Goal: Task Accomplishment & Management: Manage account settings

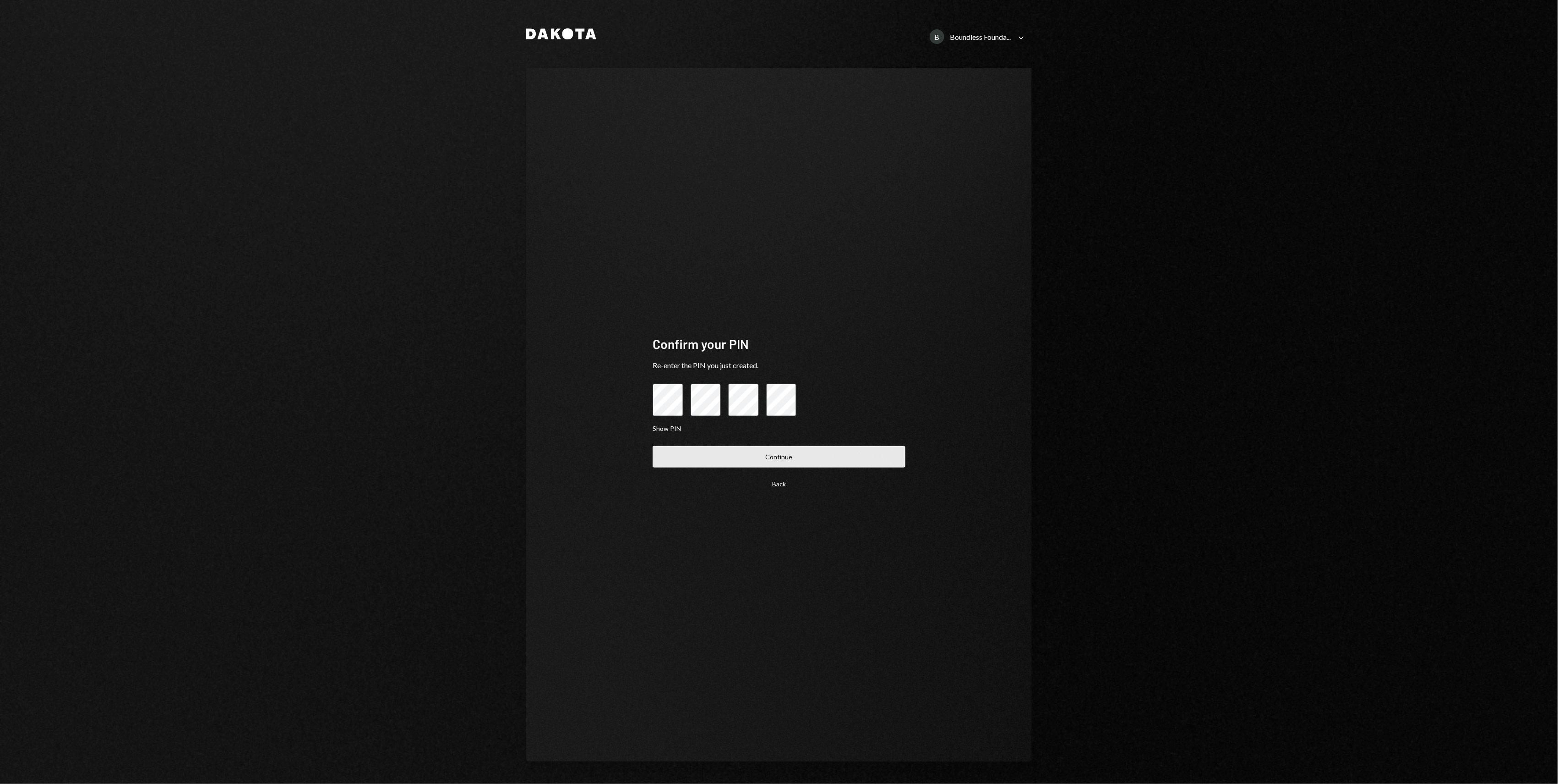
click at [792, 460] on button "Continue" at bounding box center [779, 456] width 252 height 22
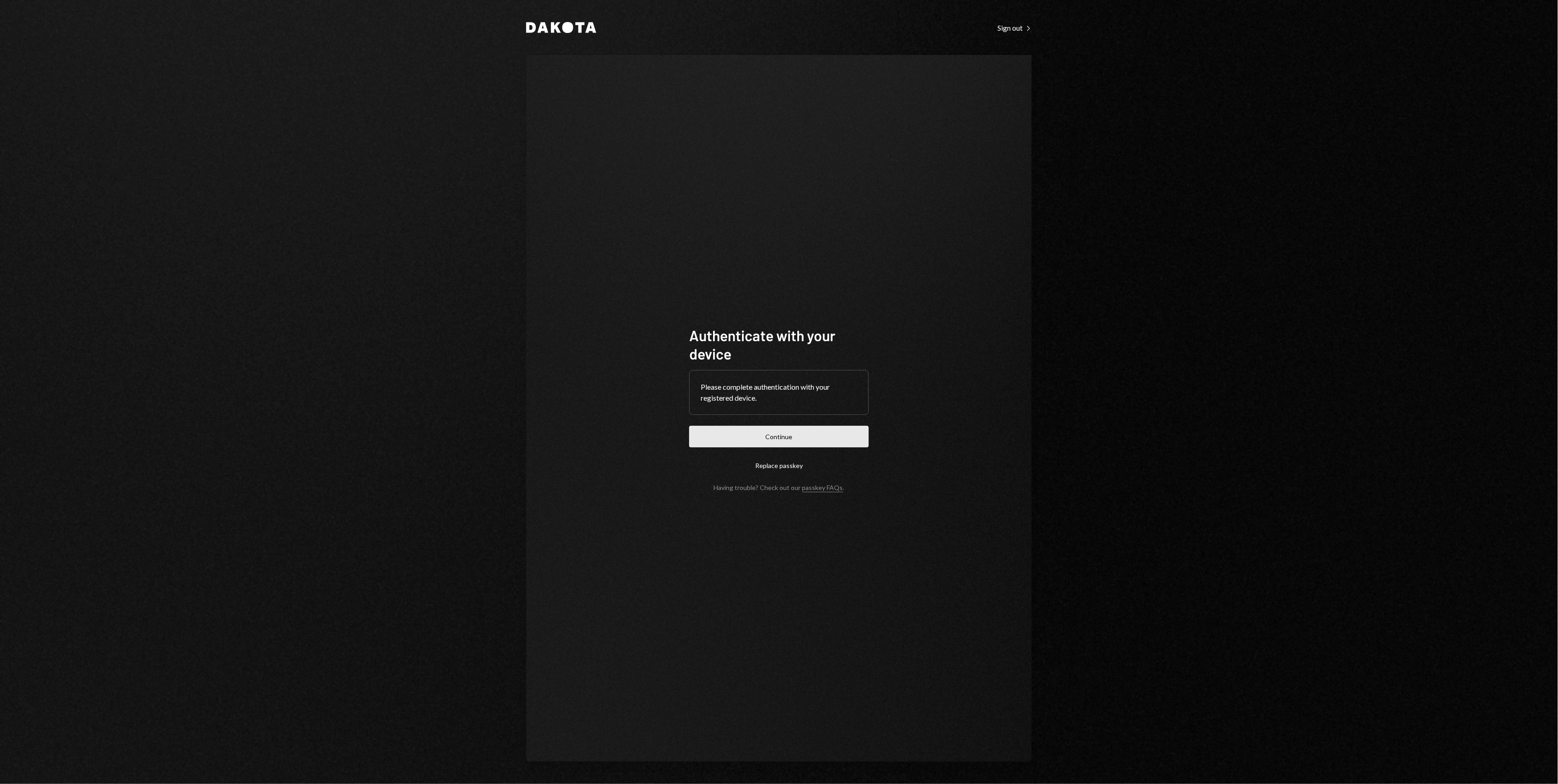
click at [833, 436] on button "Continue" at bounding box center [779, 436] width 179 height 22
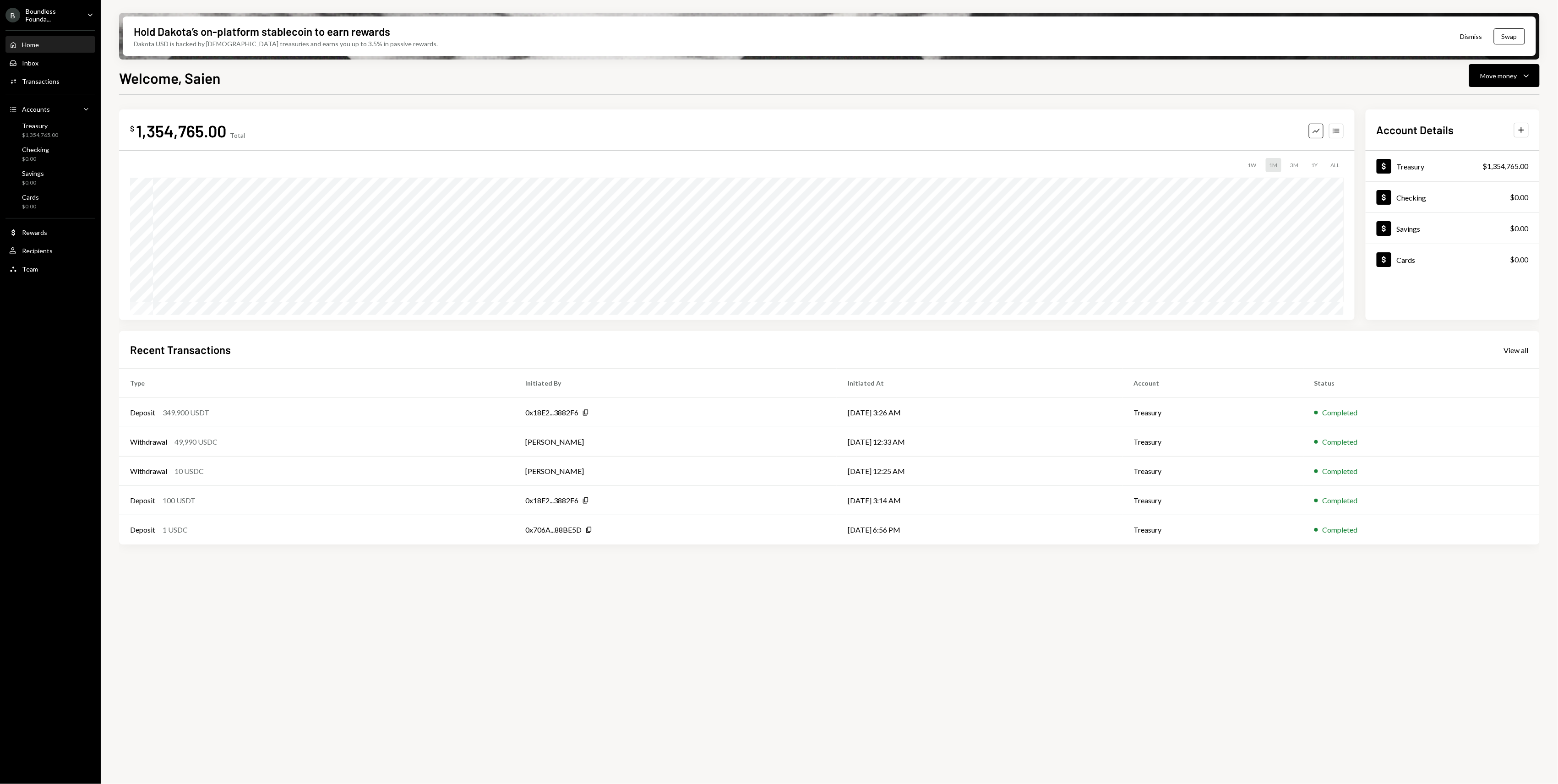
click at [79, 11] on div "Boundless Founda..." at bounding box center [52, 15] width 54 height 16
click at [1046, 631] on div "$ 1,354,765.00 Total Graph Accounts 1W 1M 3M 1Y ALL $0.00 Aug 07, 2025 Account …" at bounding box center [829, 444] width 1421 height 700
click at [48, 132] on div "$1,354,765.00" at bounding box center [40, 135] width 36 height 7
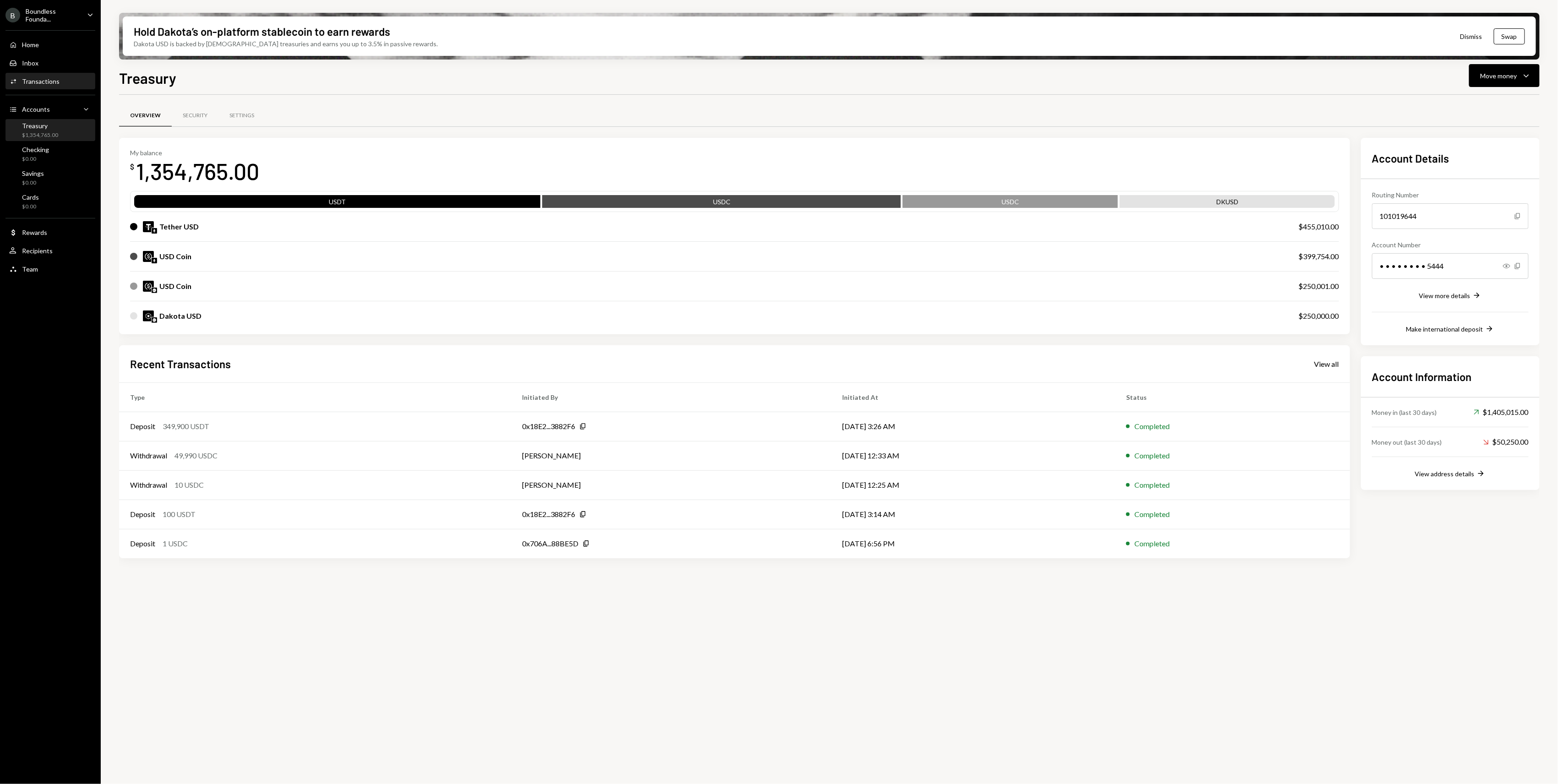
click at [57, 81] on div "Transactions" at bounding box center [40, 81] width 37 height 7
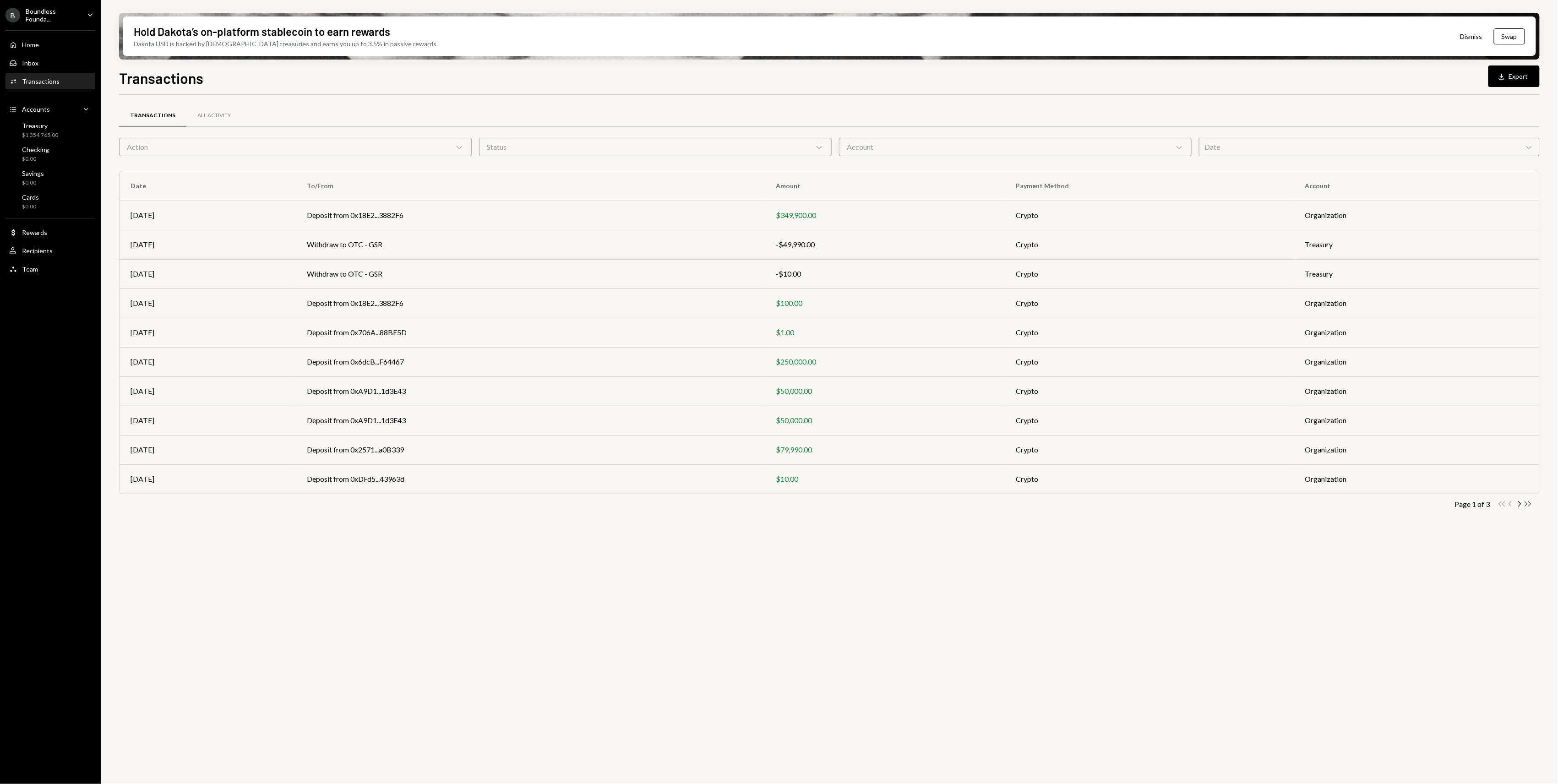
click at [1530, 500] on icon "Double Arrow Right" at bounding box center [1528, 504] width 9 height 9
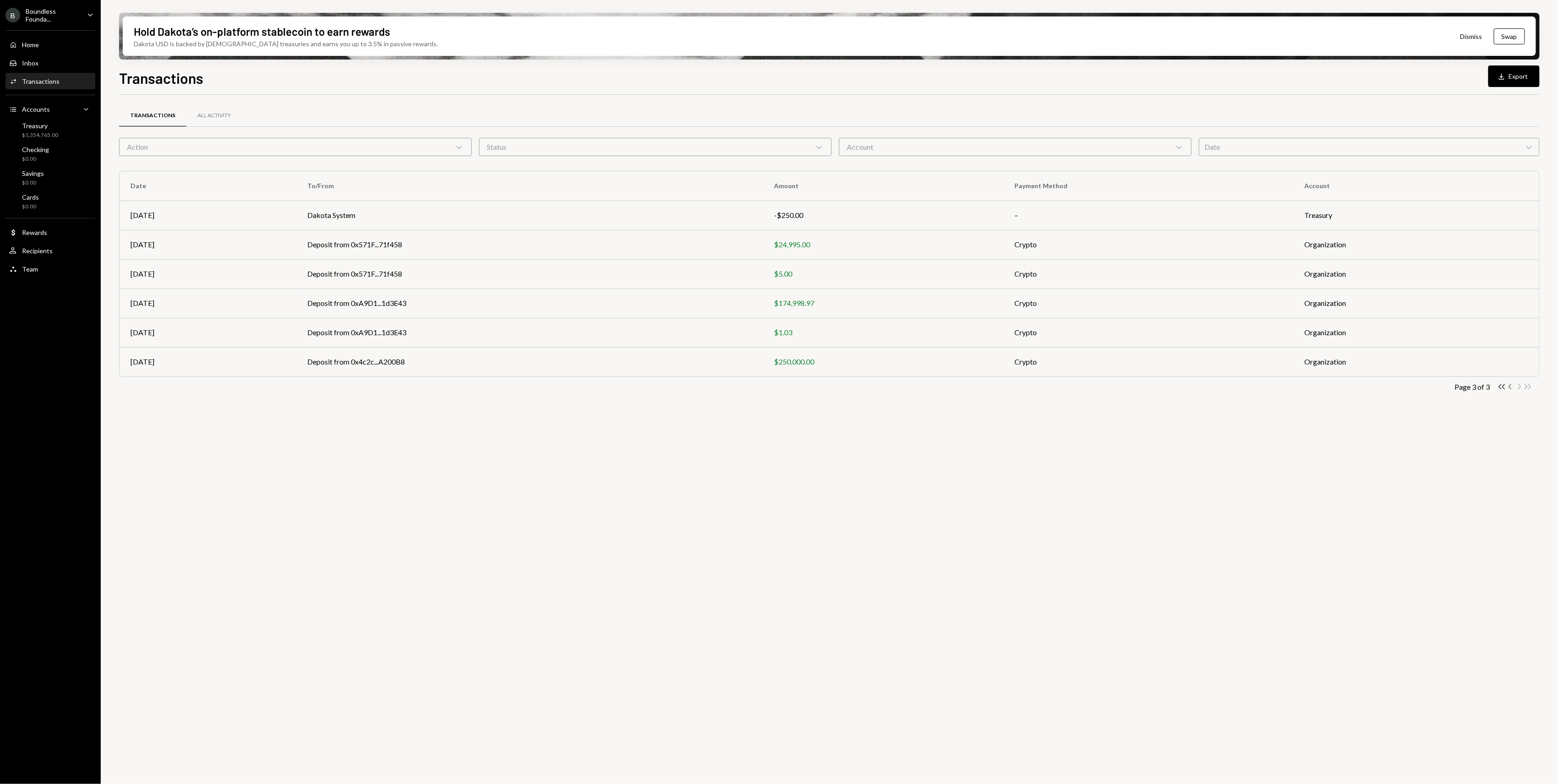
click at [1511, 387] on icon "Chevron Left" at bounding box center [1511, 387] width 9 height 9
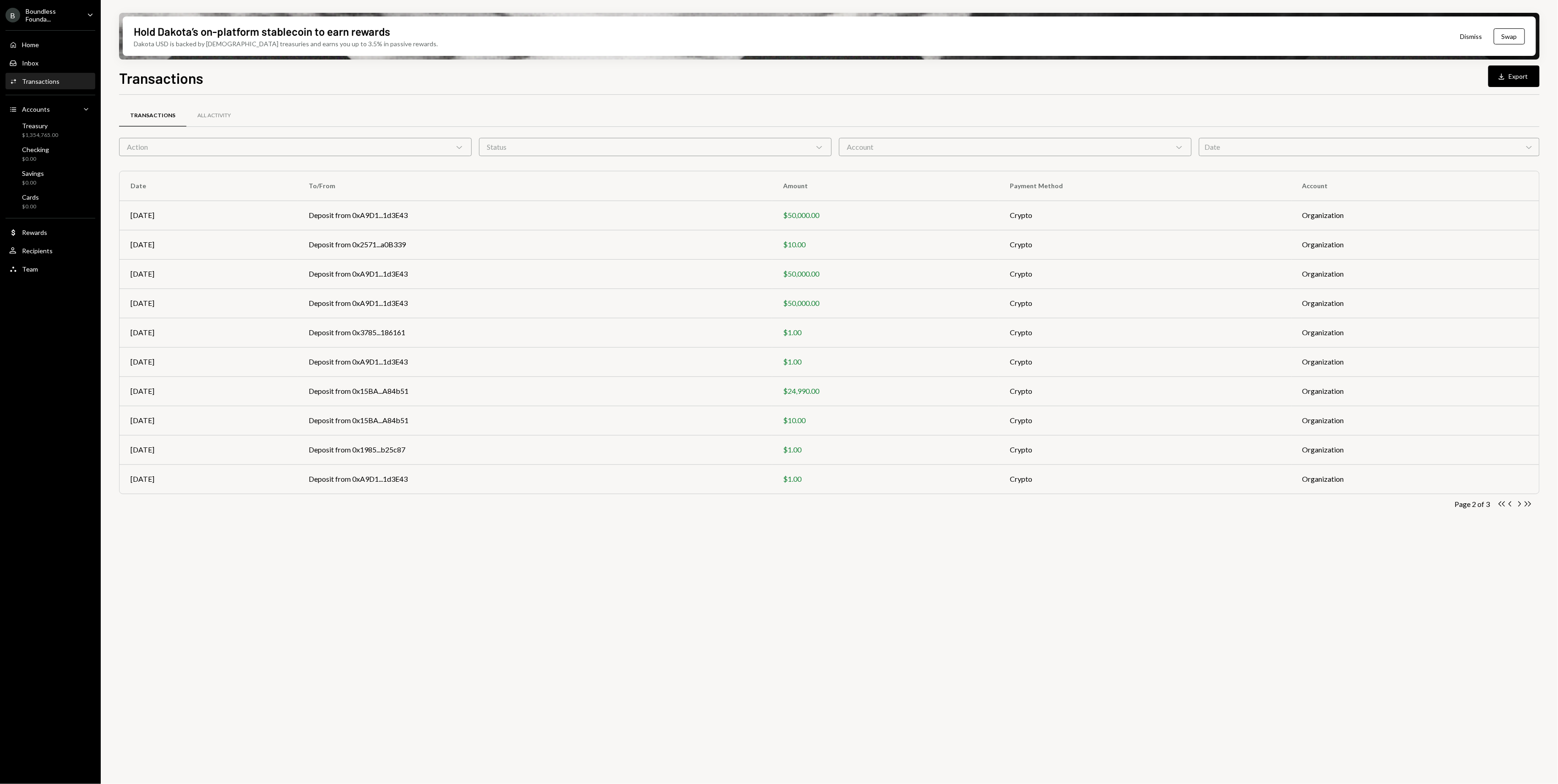
click at [1510, 505] on icon "Chevron Left" at bounding box center [1511, 504] width 9 height 9
click at [530, 474] on td "Deposit from 0xDFd5...43963d" at bounding box center [530, 479] width 469 height 29
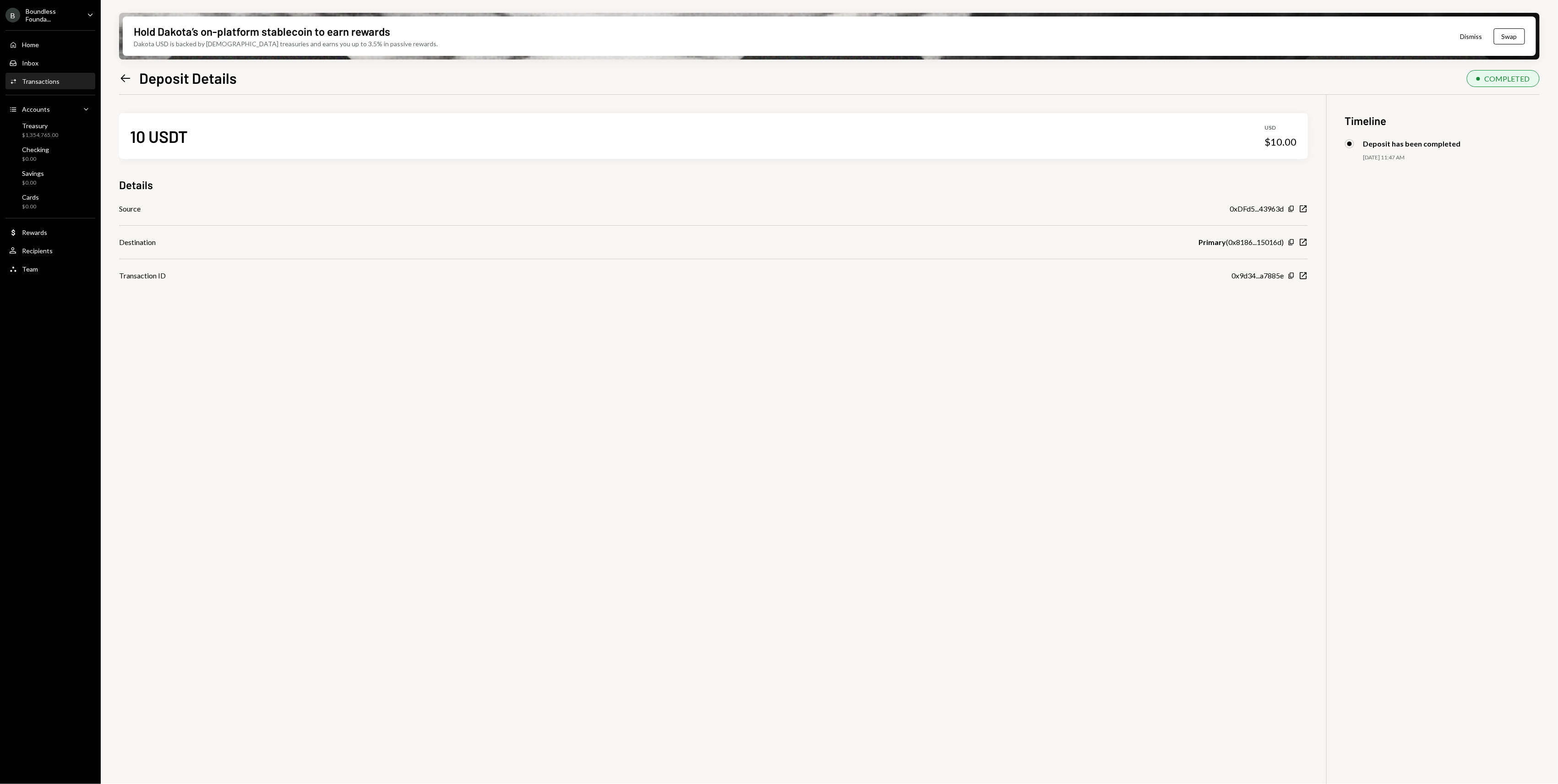
click at [125, 78] on icon "Left Arrow" at bounding box center [125, 78] width 13 height 13
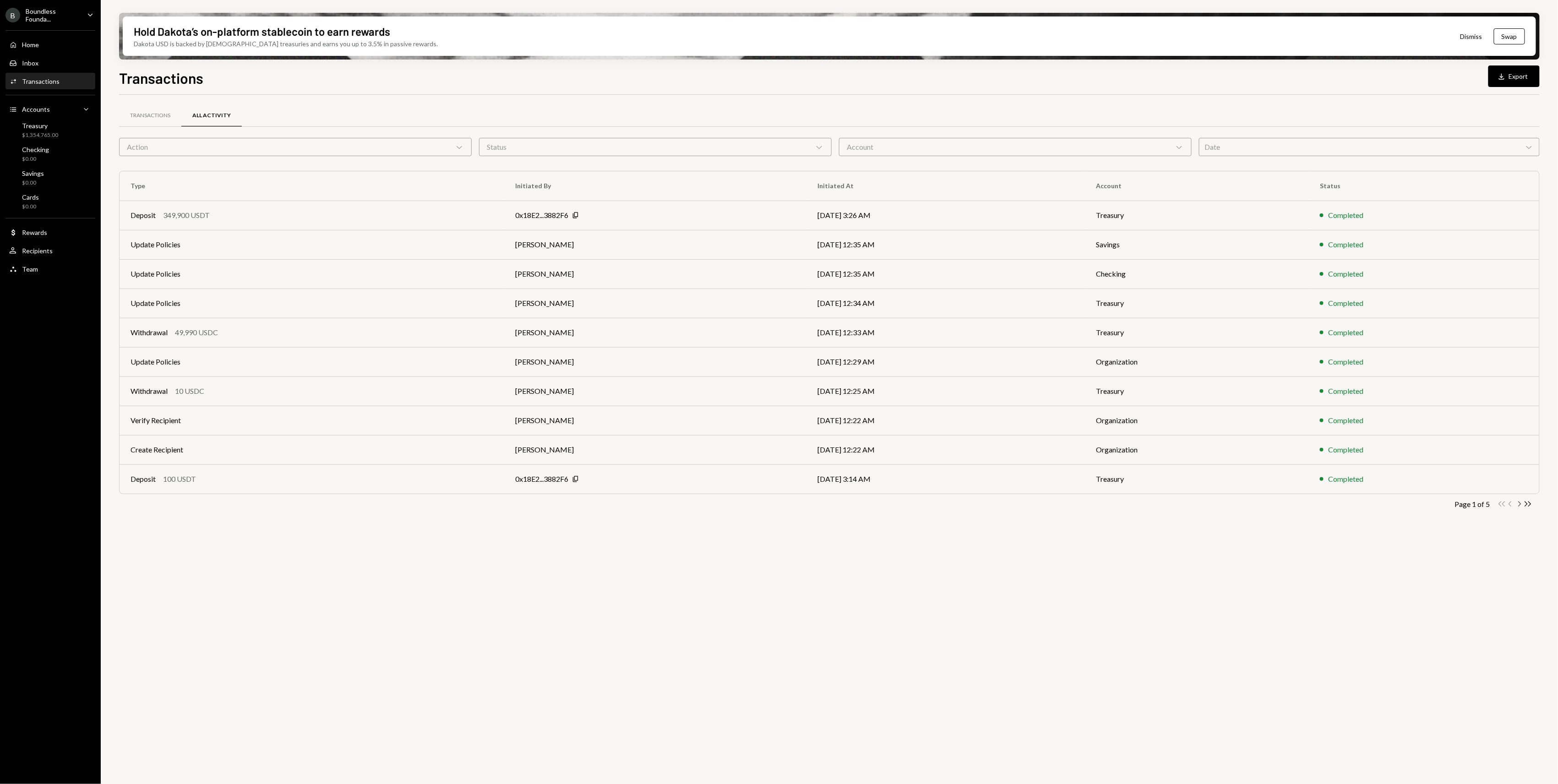
click at [1522, 503] on icon "Chevron Right" at bounding box center [1519, 504] width 9 height 9
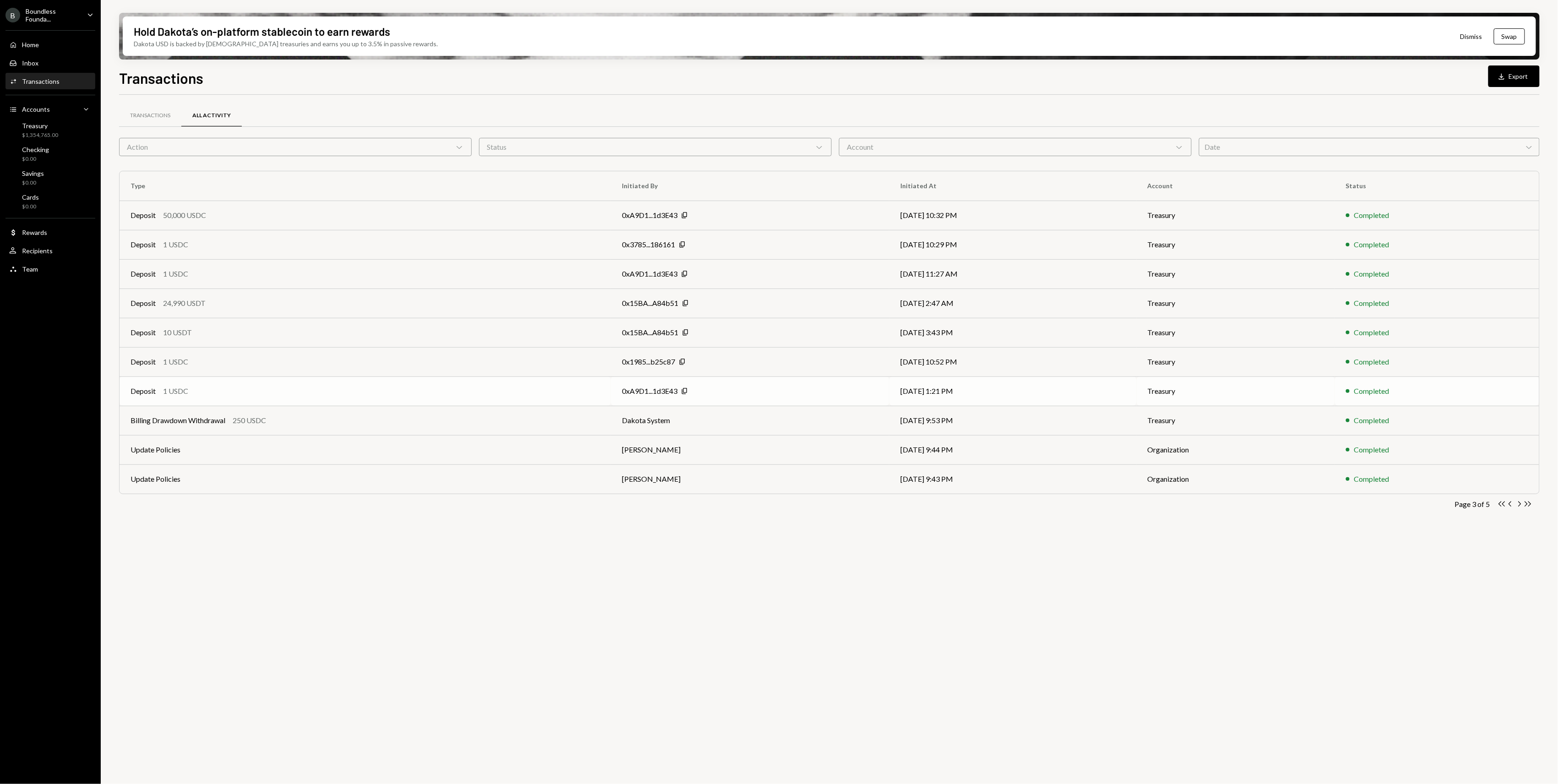
click at [422, 385] on div "Deposit 1 USDC" at bounding box center [365, 391] width 470 height 11
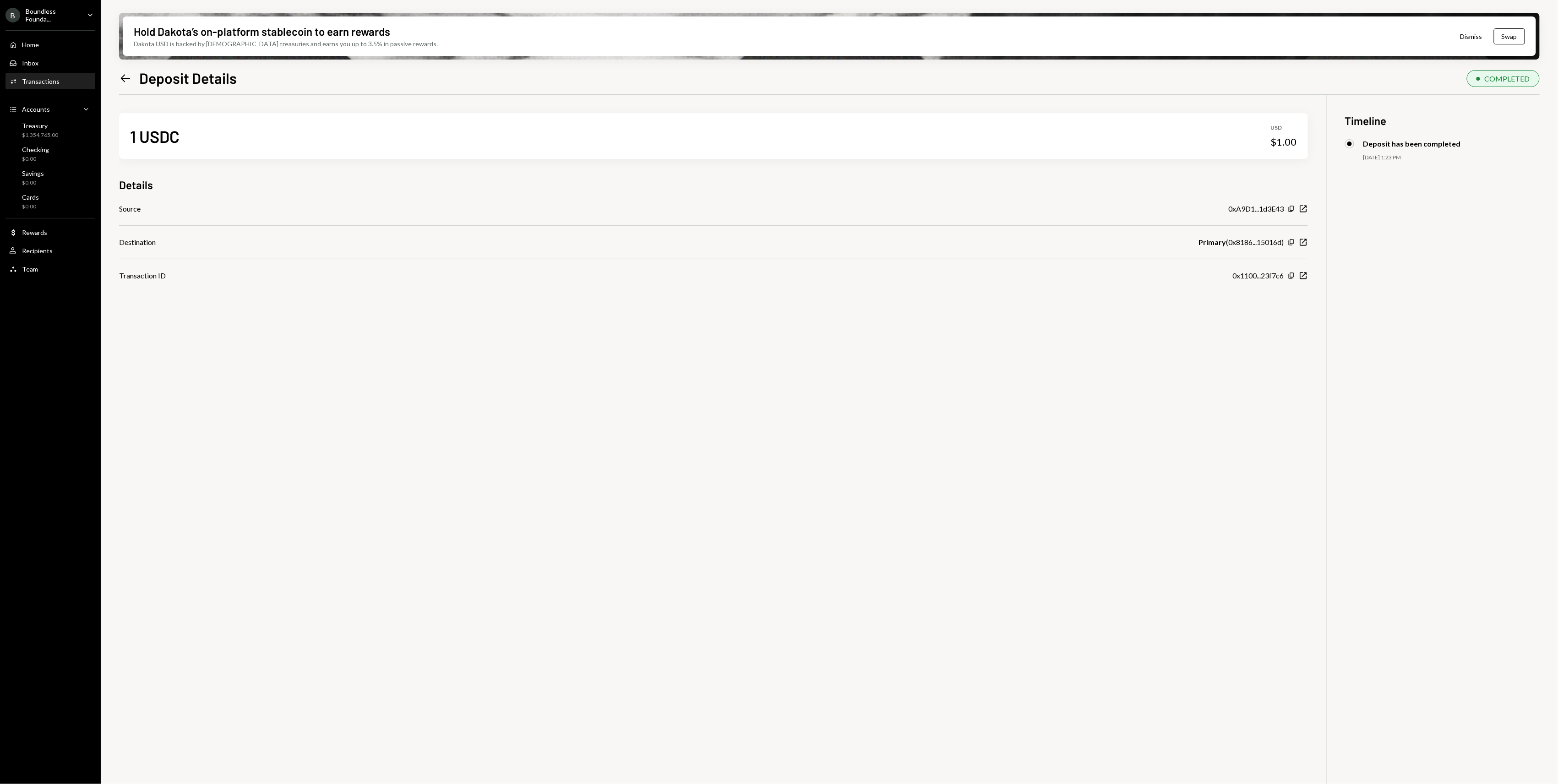
click at [128, 75] on icon "Left Arrow" at bounding box center [125, 78] width 13 height 13
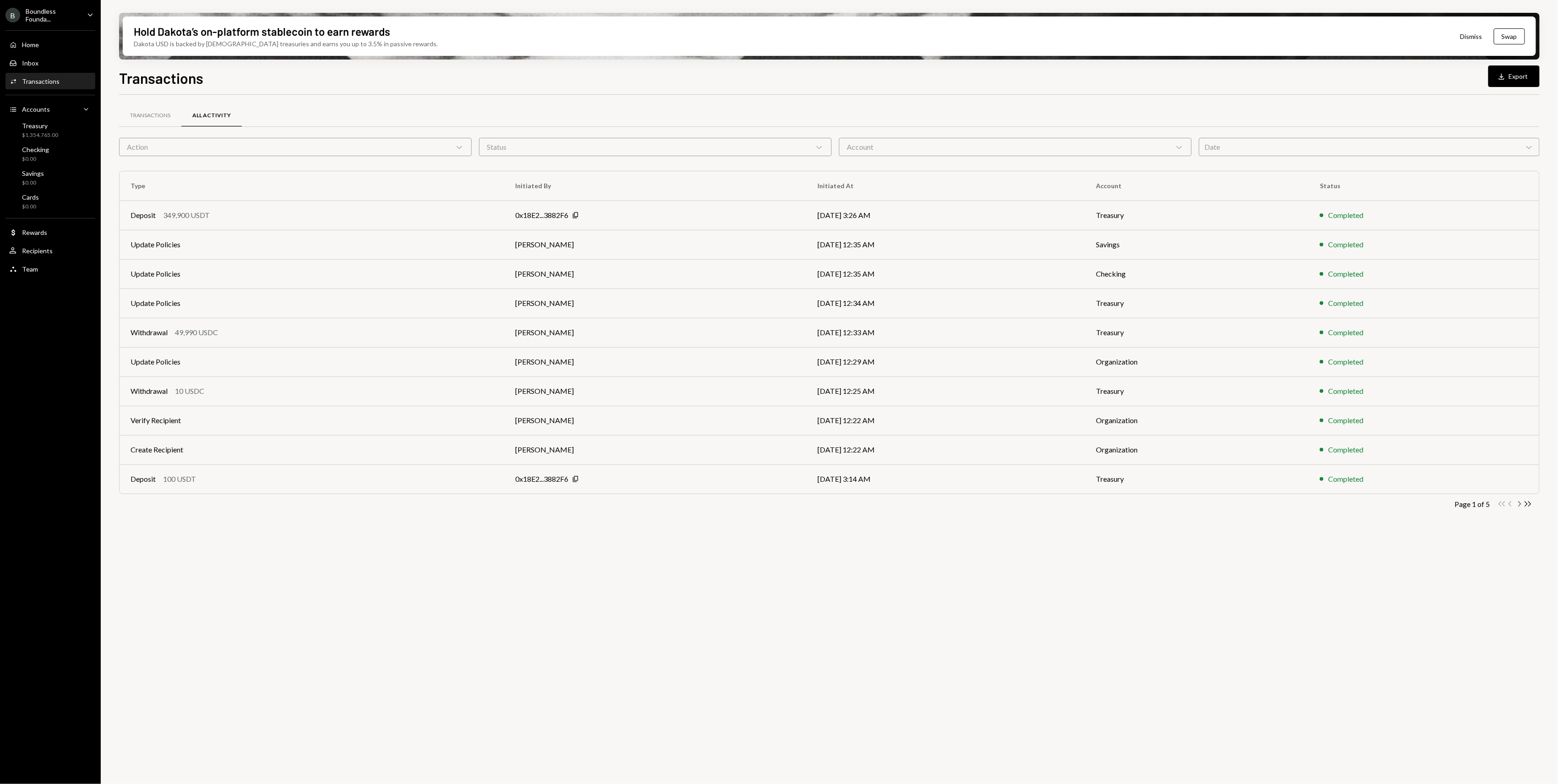
click at [1517, 500] on icon "Chevron Right" at bounding box center [1519, 504] width 9 height 9
click at [353, 306] on div "Deposit 50,000 USDC" at bounding box center [300, 303] width 339 height 11
click at [1510, 74] on button "Download Export" at bounding box center [1514, 76] width 52 height 22
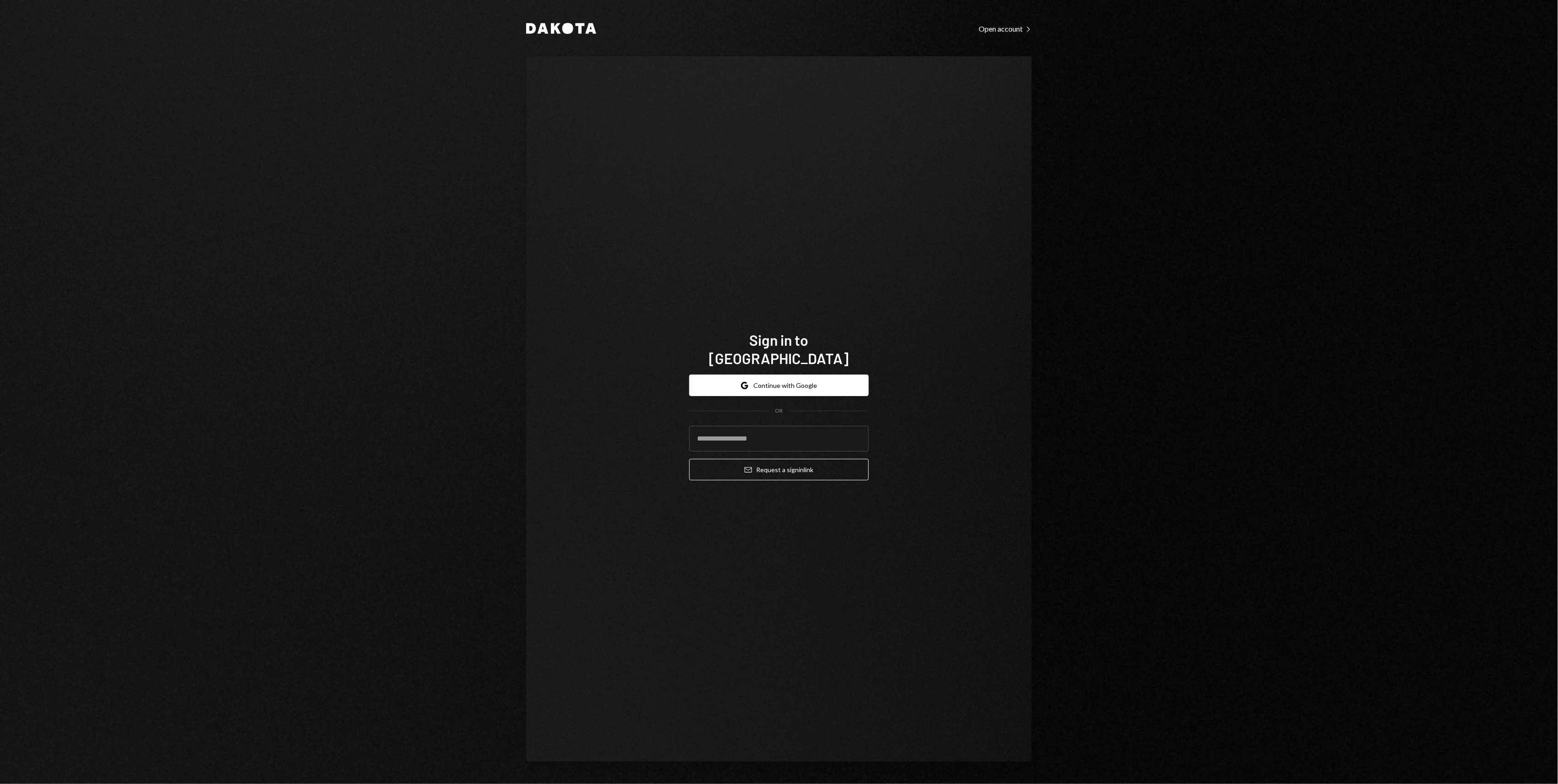
type input "**********"
click at [828, 458] on button "Email Request a sign in link" at bounding box center [779, 469] width 179 height 22
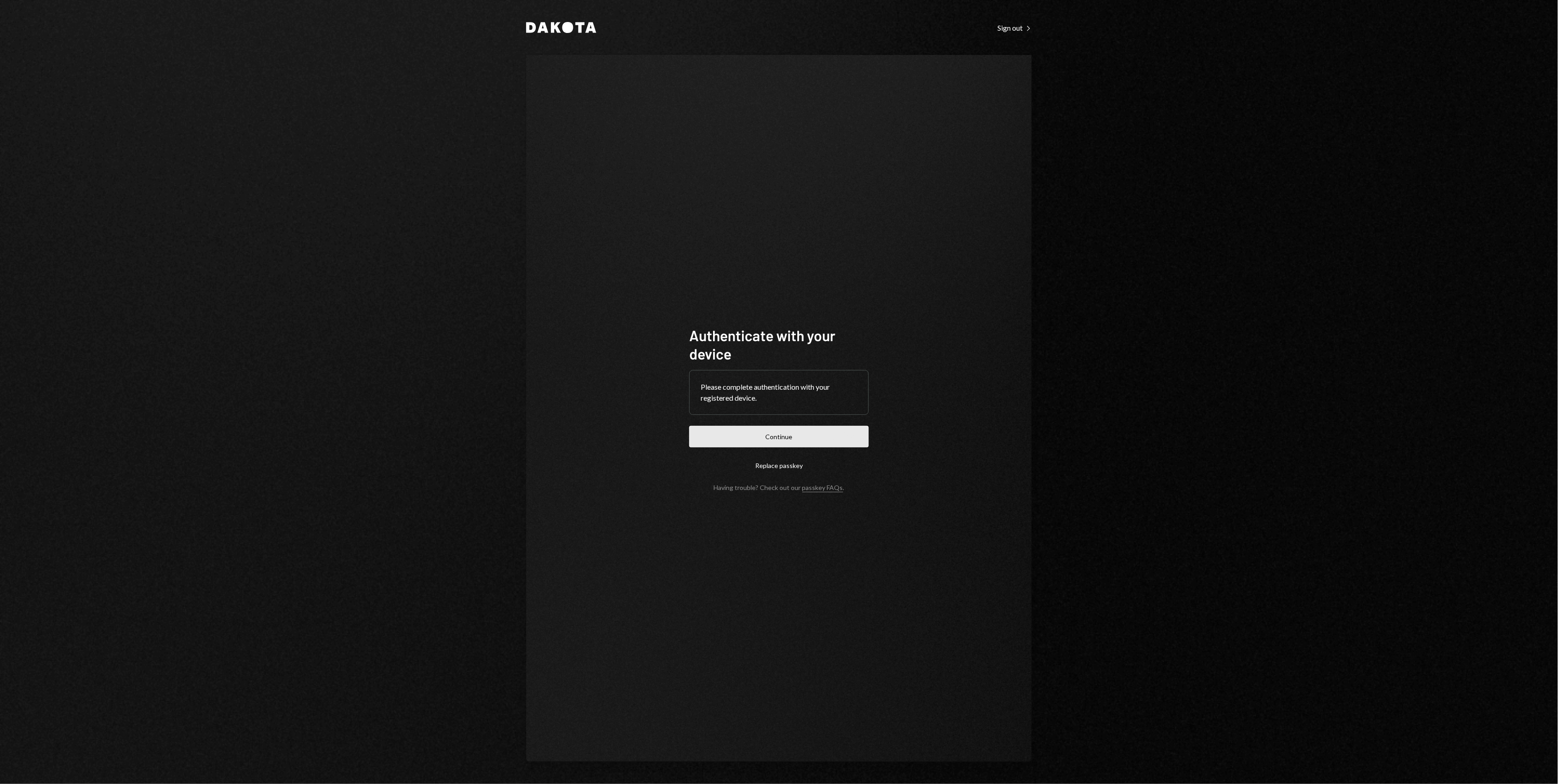
click at [804, 429] on button "Continue" at bounding box center [779, 436] width 179 height 22
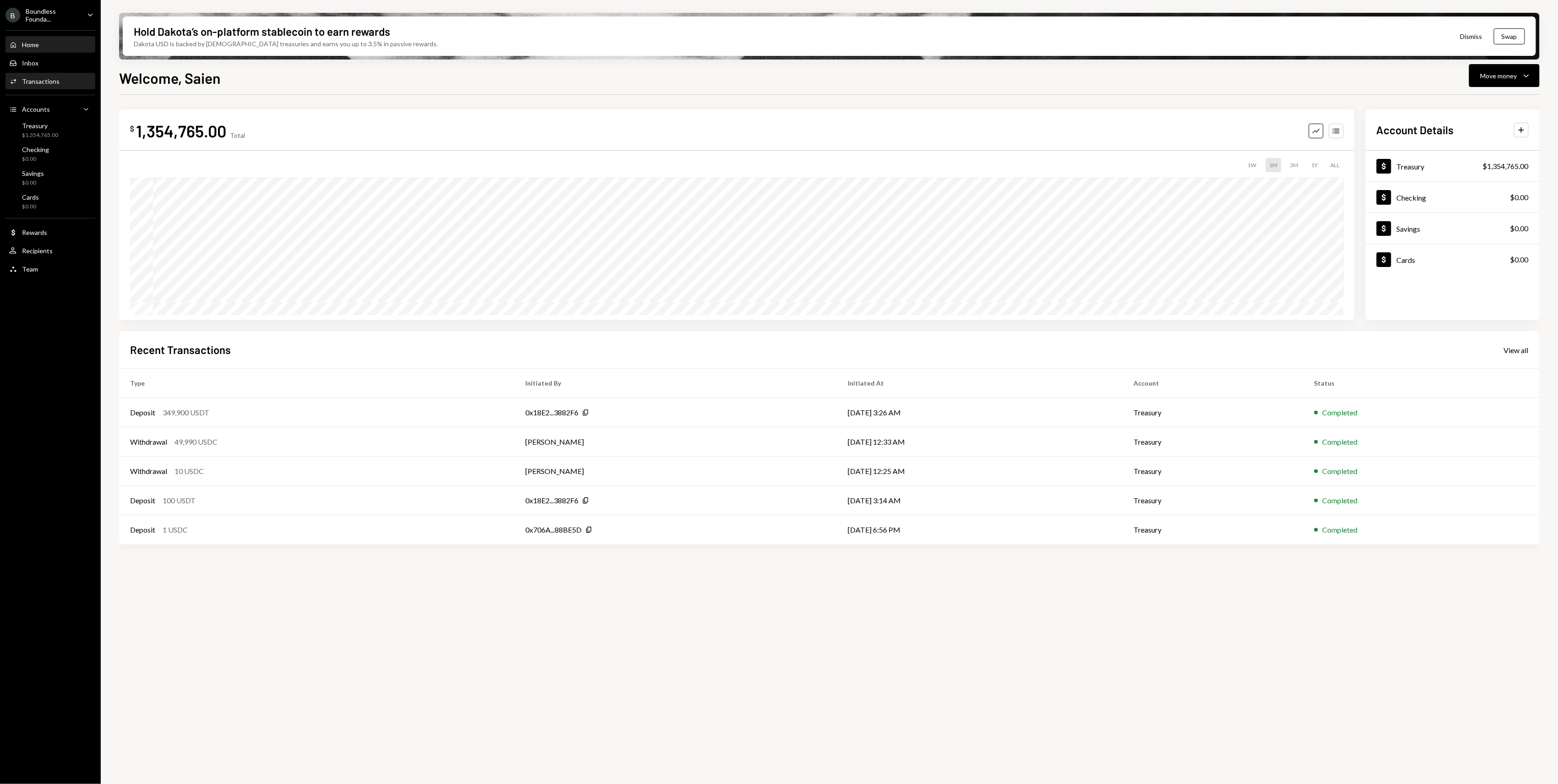
click at [58, 81] on div "Activities Transactions" at bounding box center [50, 81] width 82 height 8
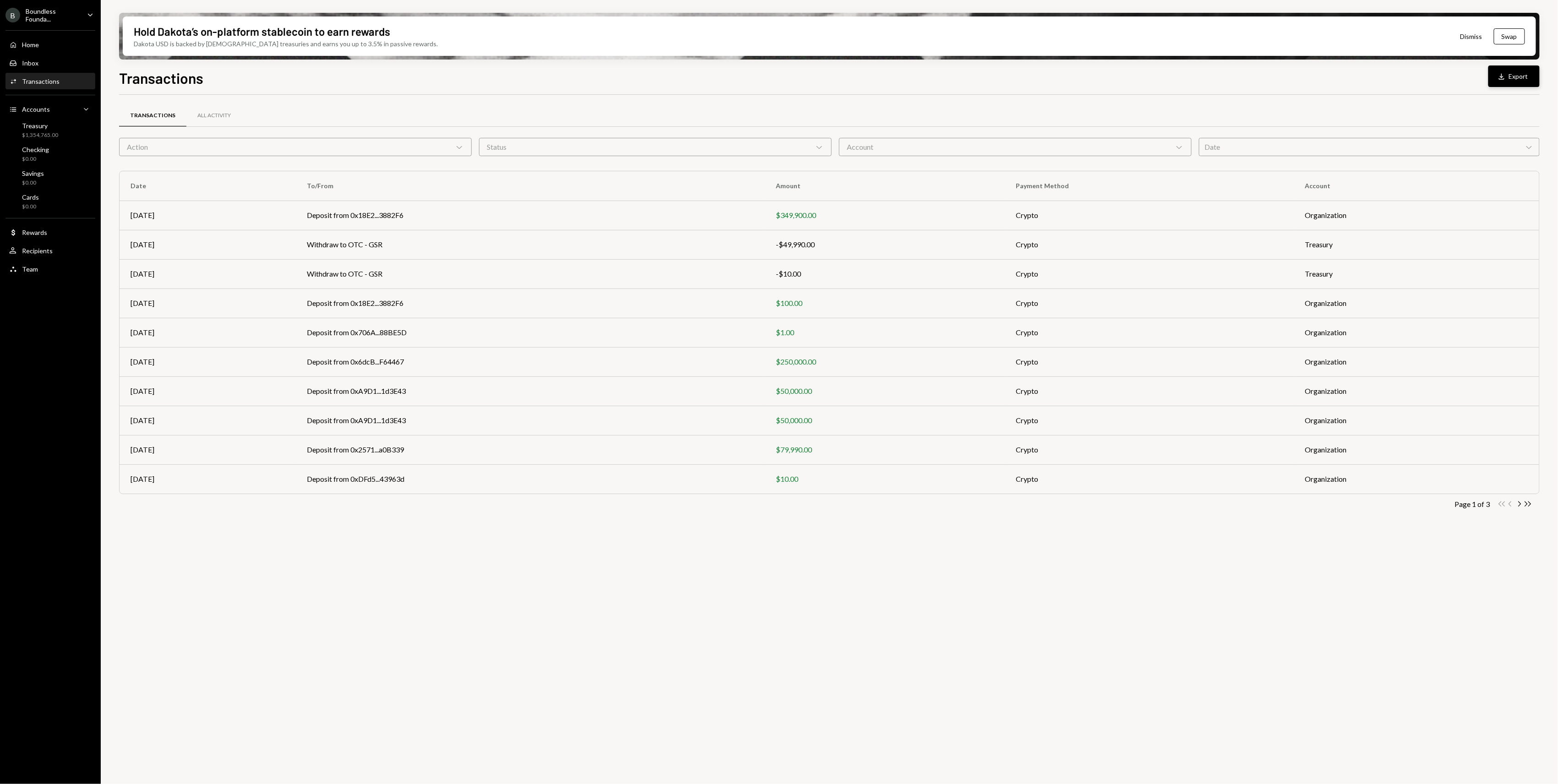
click at [1168, 74] on button "Download Export" at bounding box center [1514, 76] width 52 height 22
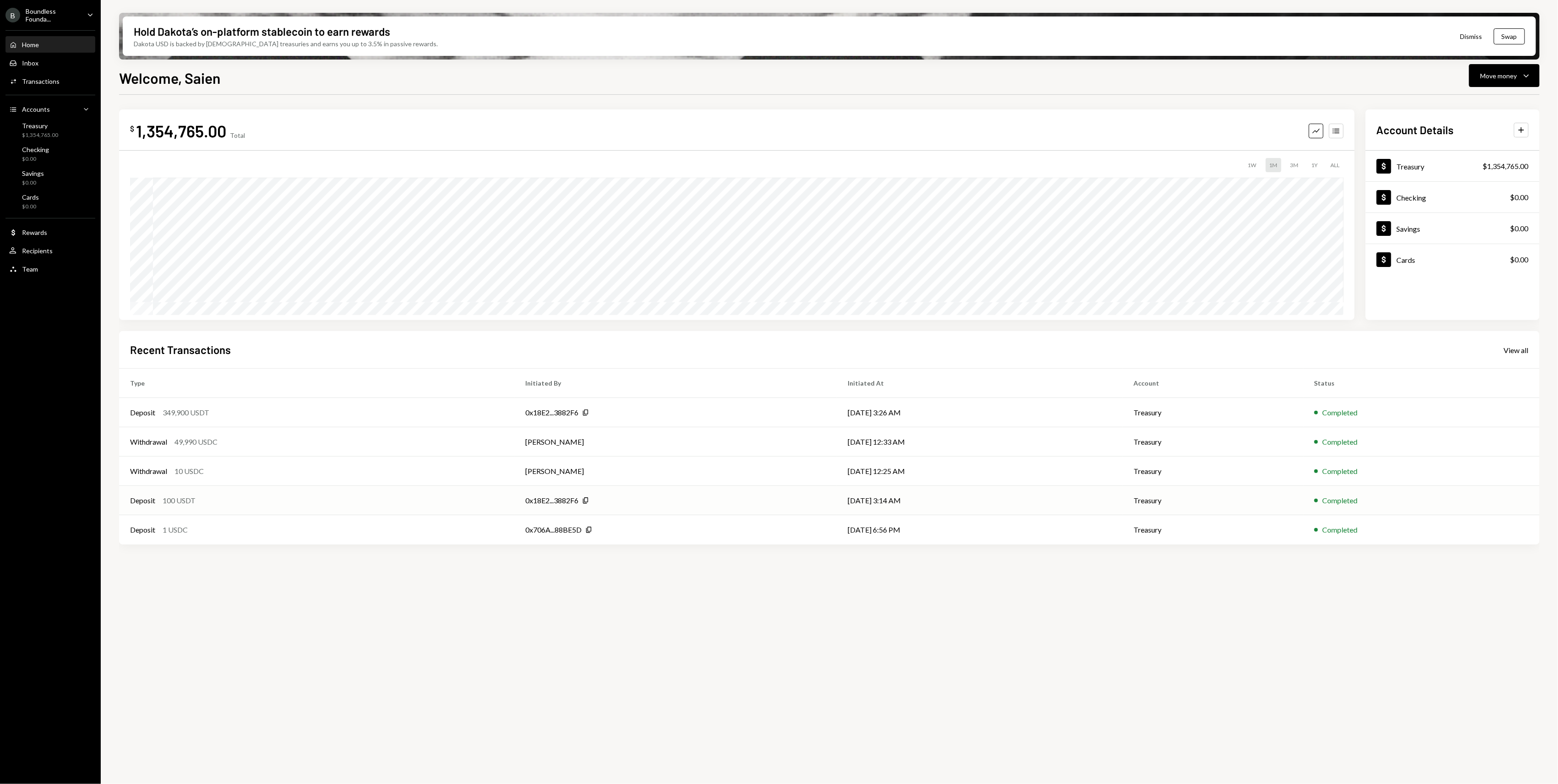
click at [466, 492] on td "Deposit 100 USDT" at bounding box center [316, 500] width 395 height 29
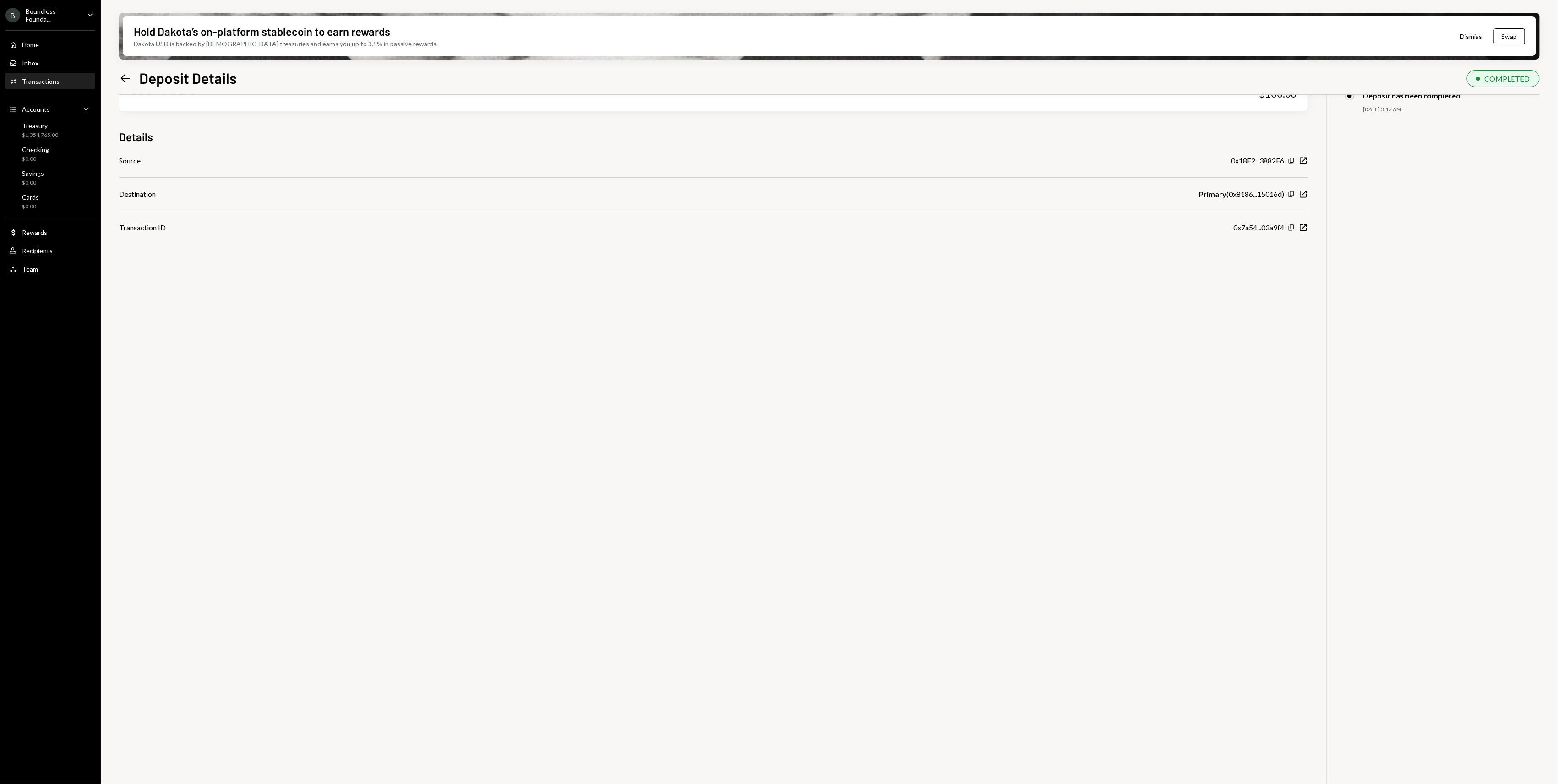
scroll to position [73, 0]
click at [130, 81] on icon "Left Arrow" at bounding box center [125, 78] width 13 height 13
